Goal: Task Accomplishment & Management: Use online tool/utility

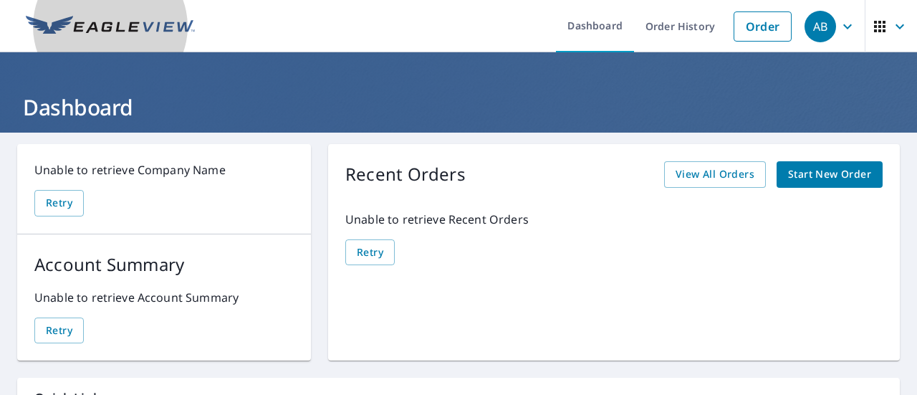
click at [96, 22] on img at bounding box center [110, 27] width 169 height 22
click at [116, 22] on img at bounding box center [110, 27] width 169 height 22
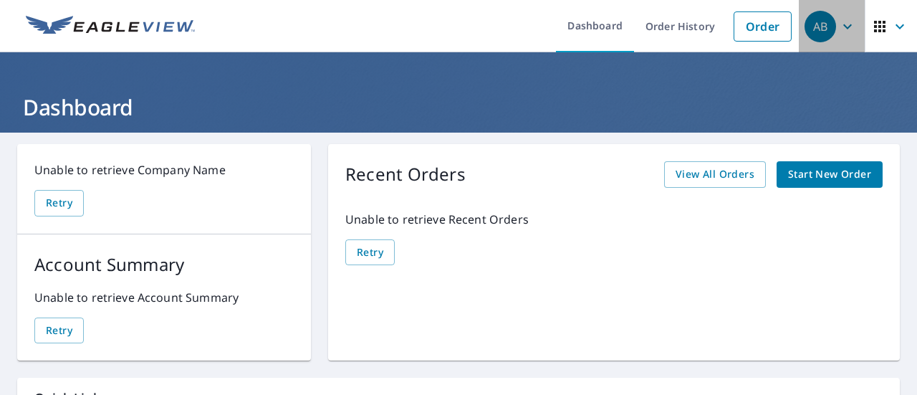
click at [828, 27] on span "AB" at bounding box center [832, 26] width 54 height 34
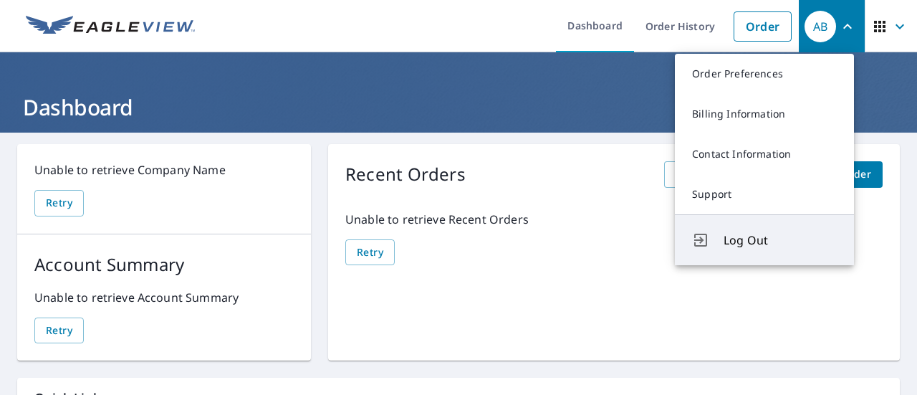
click at [738, 234] on span "Log Out" at bounding box center [780, 240] width 113 height 17
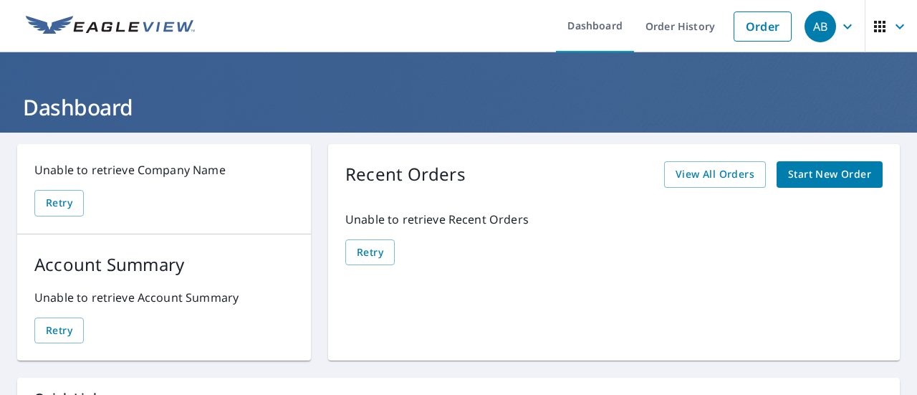
click at [805, 176] on span "Start New Order" at bounding box center [829, 175] width 83 height 18
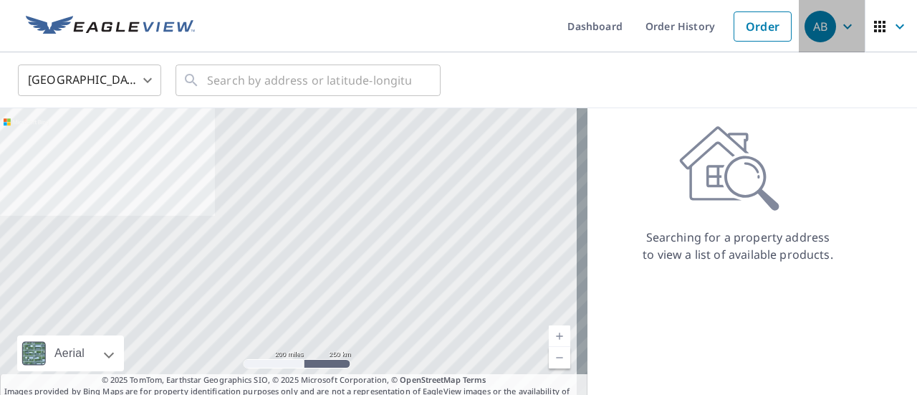
click at [839, 34] on icon "button" at bounding box center [847, 26] width 17 height 17
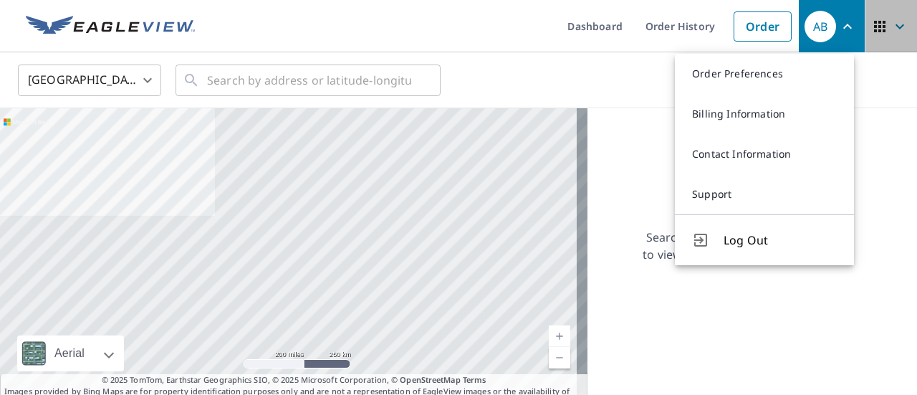
click at [897, 34] on icon "button" at bounding box center [900, 26] width 17 height 17
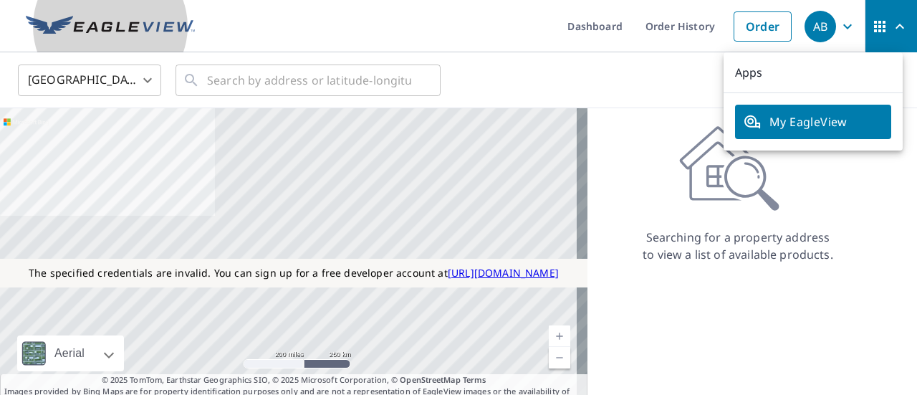
click at [65, 29] on img at bounding box center [110, 27] width 169 height 22
